Goal: Complete application form: Complete application form

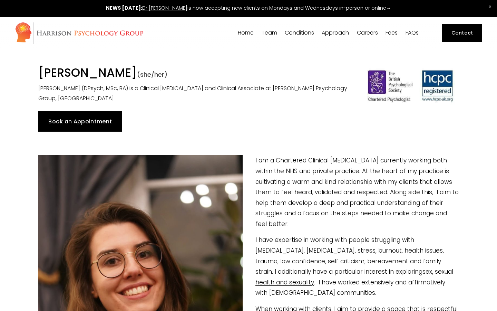
click at [85, 120] on link "Book an Appointment" at bounding box center [80, 121] width 84 height 21
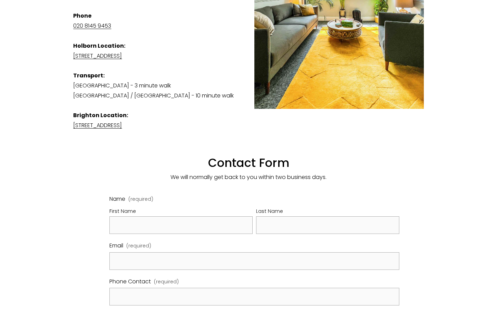
scroll to position [333, 0]
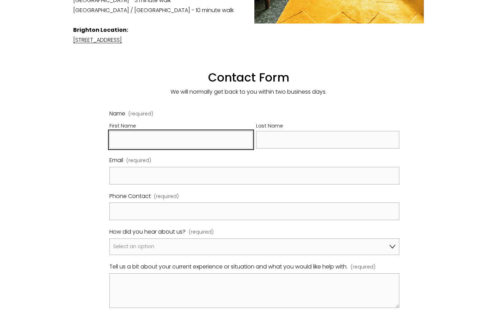
click at [144, 132] on input "First Name" at bounding box center [181, 140] width 143 height 18
type input "Erika"
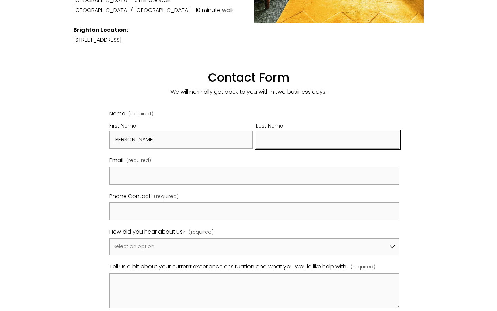
click at [272, 131] on input "Last Name" at bounding box center [327, 140] width 143 height 18
type input "Werth"
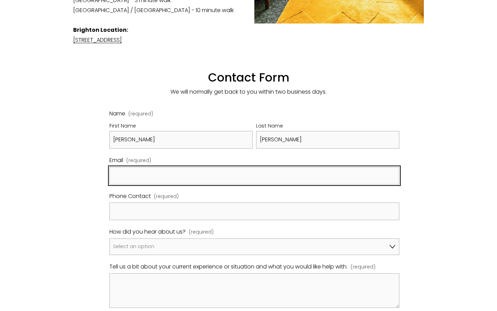
click at [140, 167] on input "Email (required)" at bounding box center [255, 176] width 290 height 18
type input "ewerth@luc.edu"
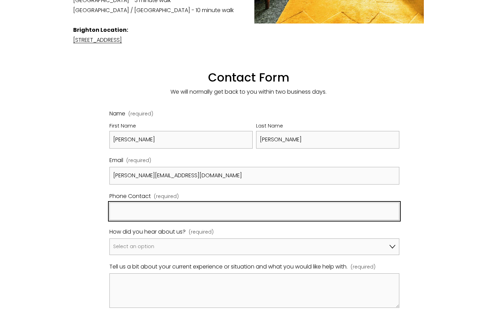
click at [121, 202] on input "Phone Contact (required)" at bounding box center [255, 211] width 290 height 18
type input "07799316415"
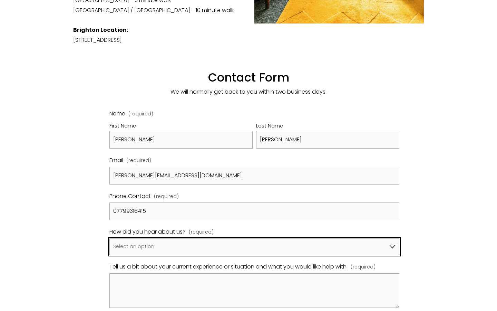
click at [125, 241] on select "Select an option Google A friend/family member told me about you I've been refe…" at bounding box center [255, 246] width 290 height 17
select select "Other"
click at [110, 238] on select "Select an option Google A friend/family member told me about you I've been refe…" at bounding box center [255, 246] width 290 height 17
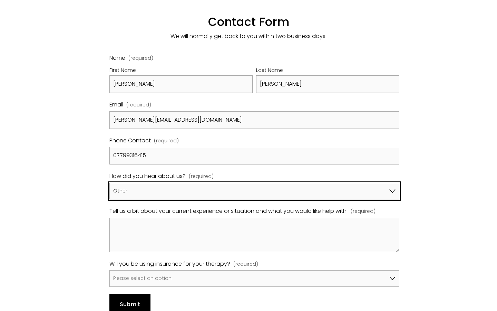
scroll to position [393, 0]
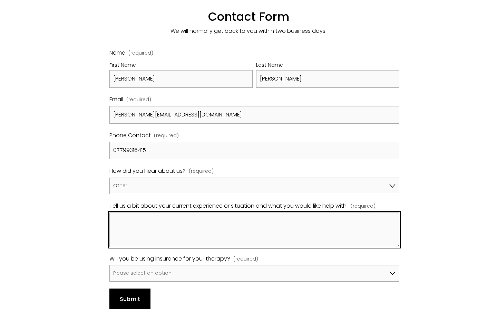
click at [151, 215] on textarea "Tell us a bit about your current experience or situation and what you would lik…" at bounding box center [255, 229] width 290 height 35
type textarea "H"
type textarea "h"
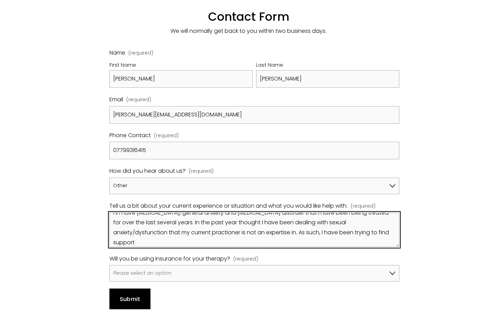
scroll to position [0, 0]
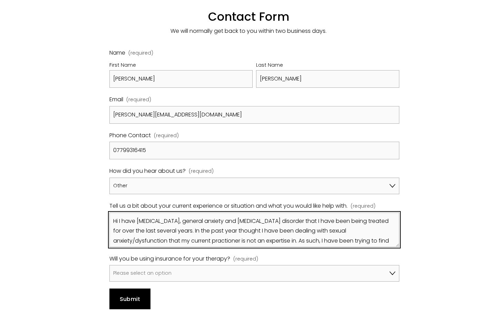
drag, startPoint x: 145, startPoint y: 230, endPoint x: 378, endPoint y: 233, distance: 232.8
click at [378, 233] on textarea "Hi I have social anxiety, general anxiety and panic attack disorder that I have…" at bounding box center [255, 229] width 290 height 35
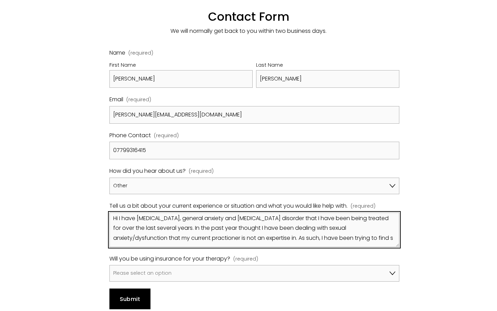
scroll to position [8, 0]
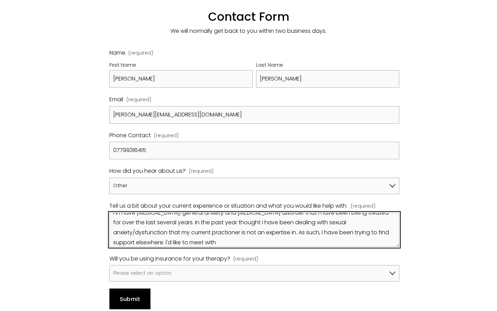
paste textarea "[PERSON_NAME]"
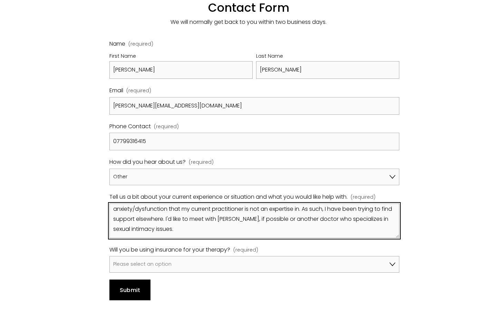
scroll to position [405, 0]
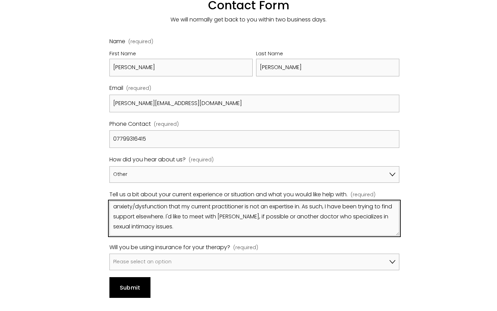
type textarea "Hi I have social anxiety, general anxiety and panic attack disorder that I have…"
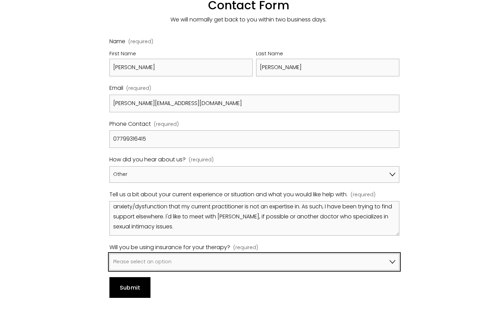
click at [223, 254] on select "Please select an option No, I won't be using insurance Yes, I will be using Avi…" at bounding box center [255, 262] width 290 height 17
select select "Yes, I will be using another insurer"
click at [110, 254] on select "Please select an option No, I won't be using insurance Yes, I will be using Avi…" at bounding box center [255, 262] width 290 height 17
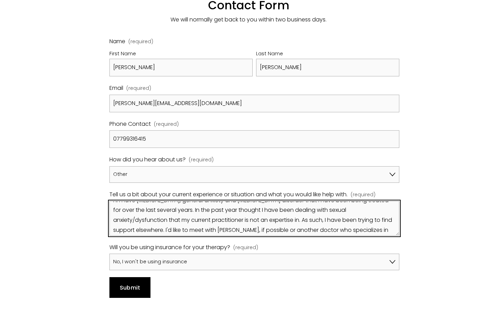
scroll to position [0, 0]
drag, startPoint x: 222, startPoint y: 219, endPoint x: 108, endPoint y: 192, distance: 116.5
click at [108, 192] on div "Name (required) First Name Erika Last Name Werth Email (required) ewerth@luc.ed…" at bounding box center [255, 167] width 302 height 273
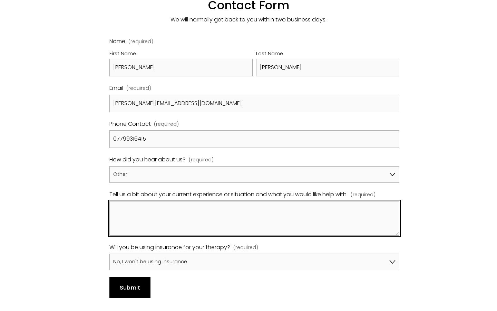
paste textarea "I have been receiving treatment for social anxiety, general anxiety, and panic …"
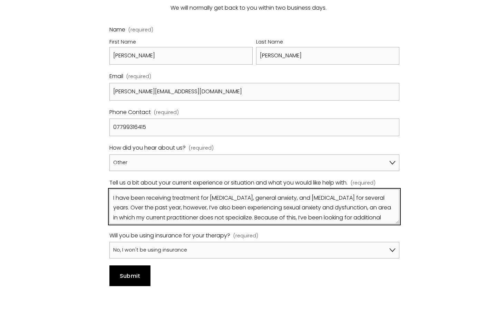
scroll to position [419, 0]
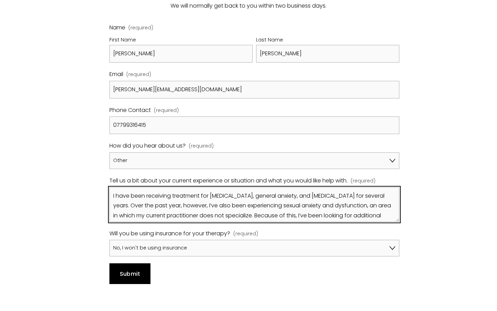
type textarea "I have been receiving treatment for social anxiety, general anxiety, and panic …"
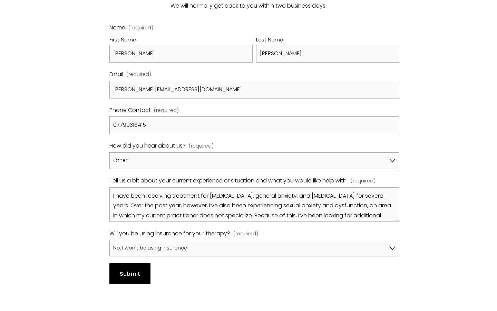
click at [130, 270] on span "Submit" at bounding box center [130, 274] width 21 height 8
